Goal: Information Seeking & Learning: Learn about a topic

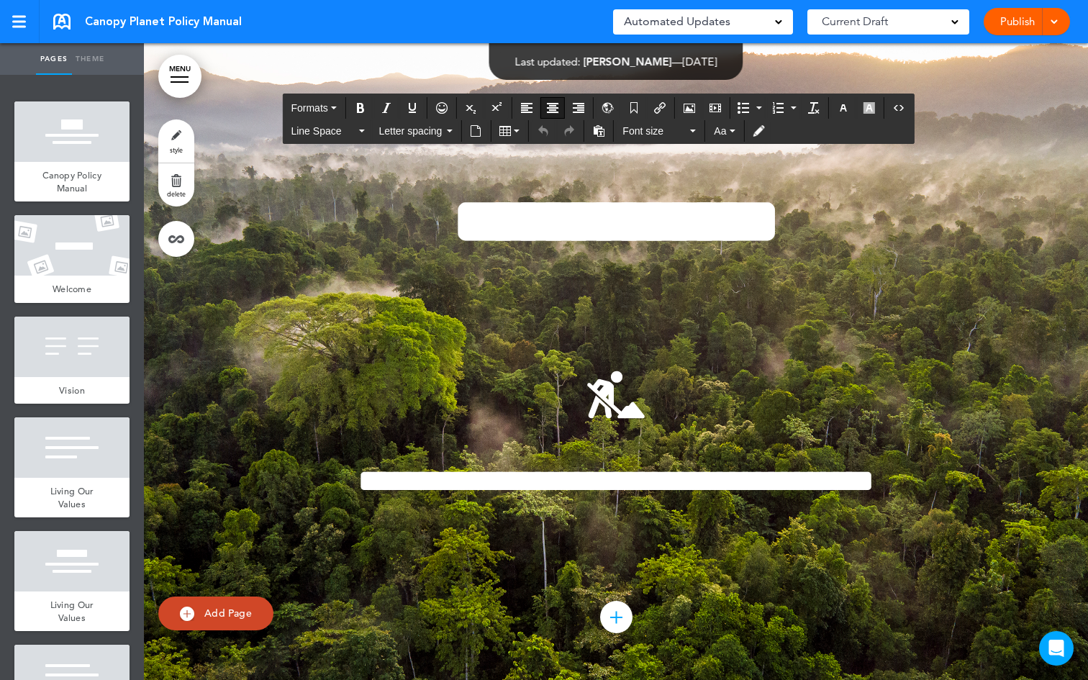
scroll to position [31893, 0]
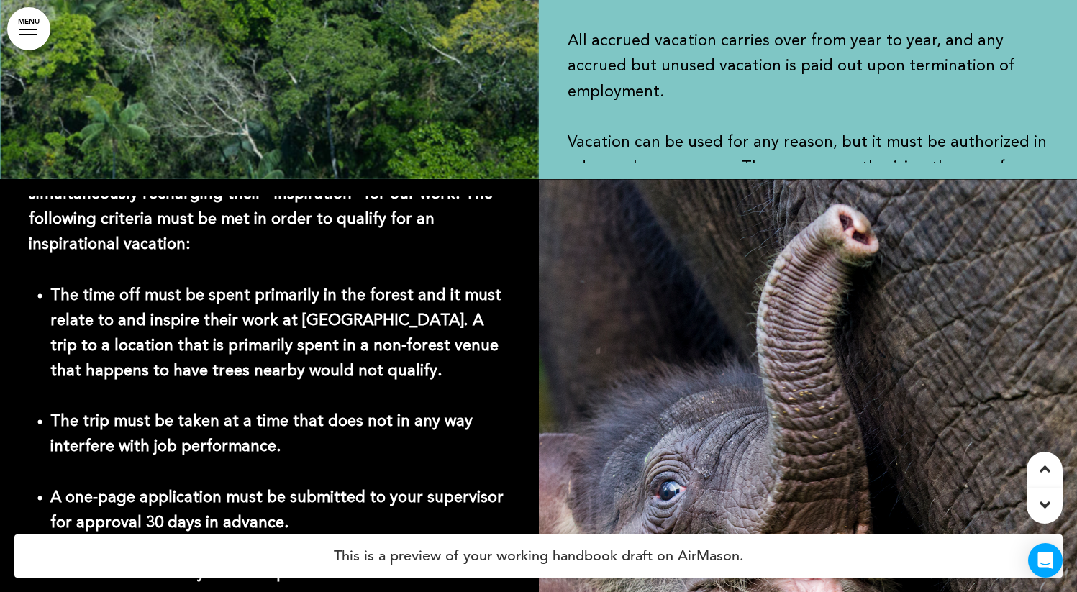
scroll to position [34007, 0]
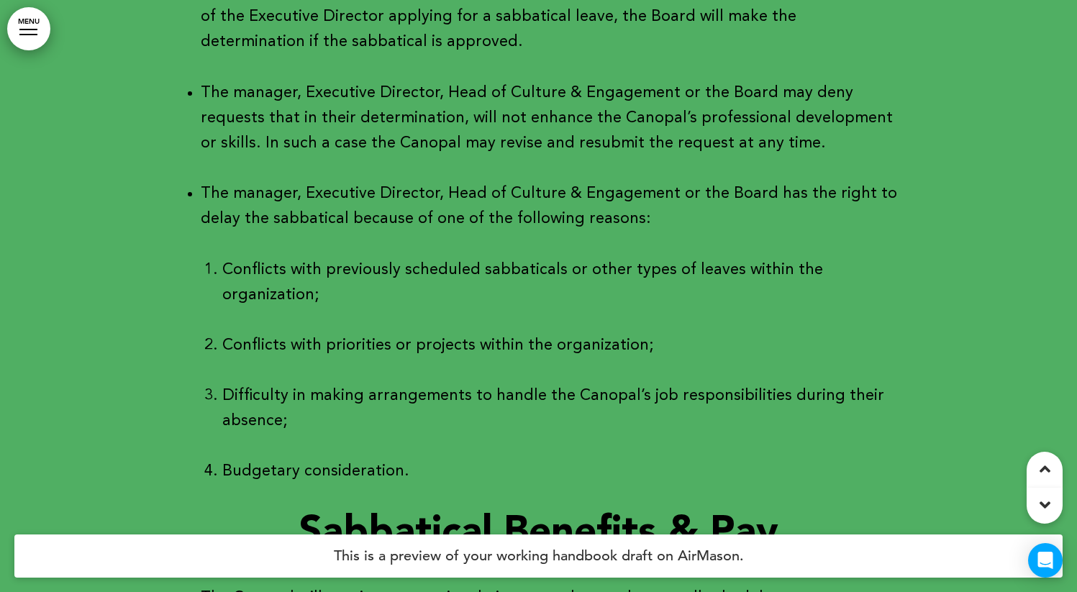
drag, startPoint x: 573, startPoint y: 346, endPoint x: 207, endPoint y: 349, distance: 365.6
drag, startPoint x: 188, startPoint y: 343, endPoint x: 585, endPoint y: 345, distance: 397.3
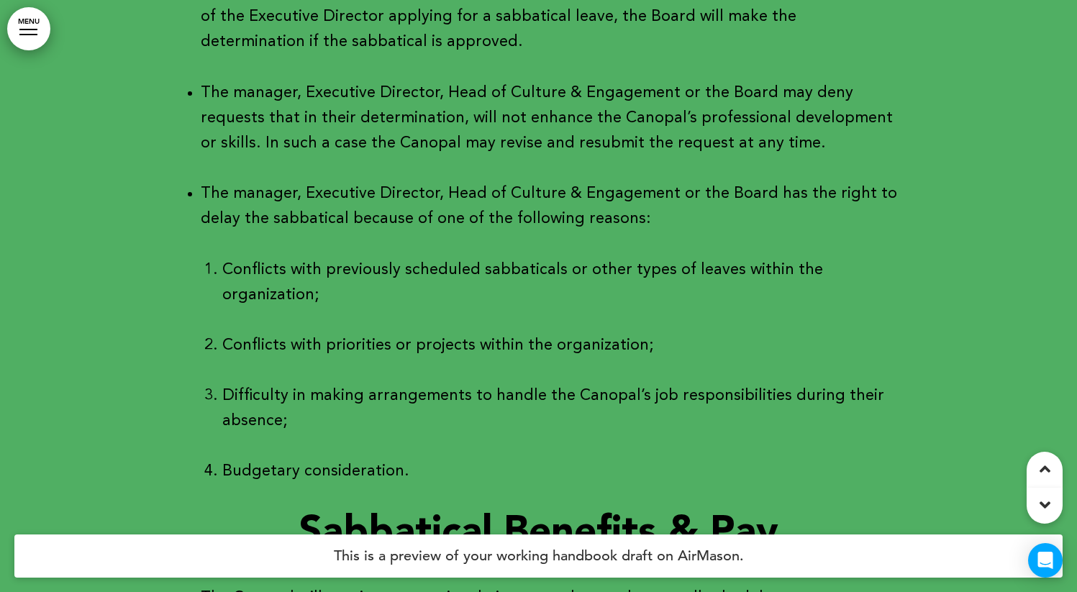
copy li "Vacation will not accrue during the sabbatical period."
